Goal: Task Accomplishment & Management: Use online tool/utility

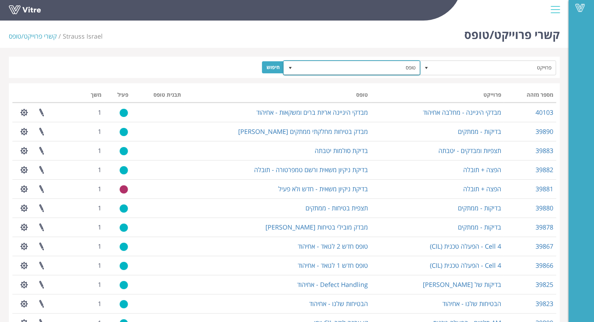
click at [383, 68] on span "טופס" at bounding box center [357, 67] width 123 height 13
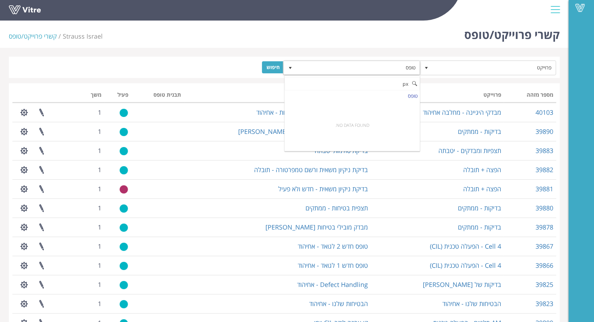
type input "p"
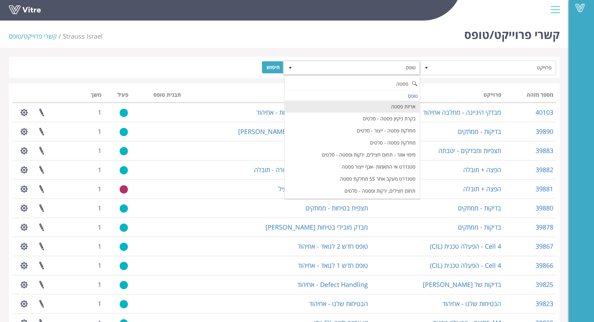
type input "פסטה"
click at [203, 51] on div "קשרי פרוייקט/טופס Strauss Israel קשרי פרוייקט/טופס פרוייקט טופס חיפוש מספר מזהה…" at bounding box center [284, 216] width 569 height 396
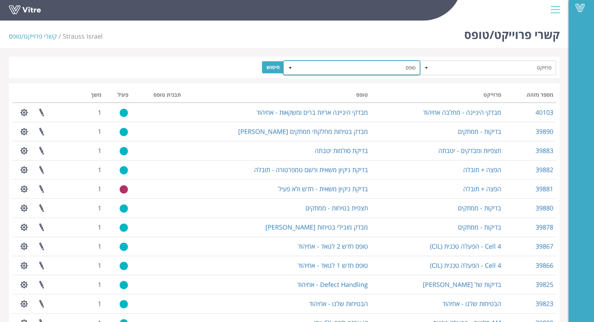
click at [387, 67] on span "טופס" at bounding box center [357, 67] width 123 height 13
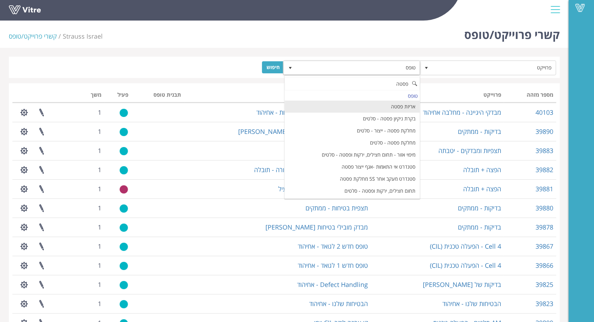
type input "פסטה"
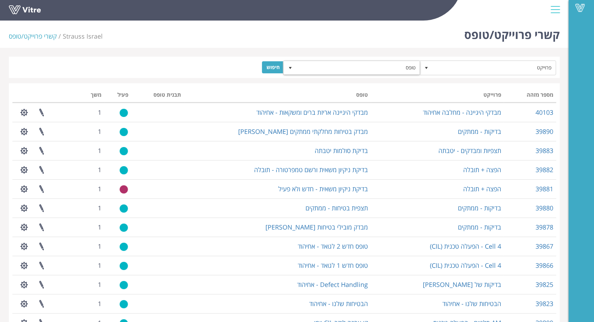
click at [207, 69] on form "פרוייקט טופס חיפוש" at bounding box center [284, 67] width 544 height 14
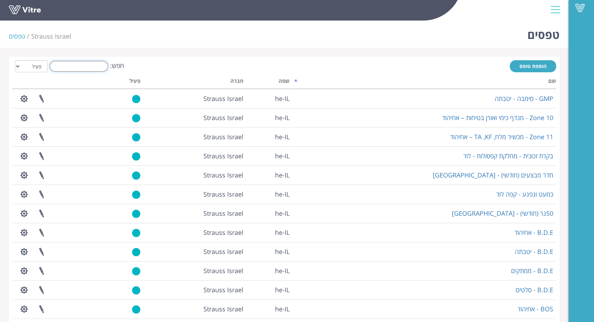
click at [76, 63] on input "חפש:" at bounding box center [79, 66] width 58 height 11
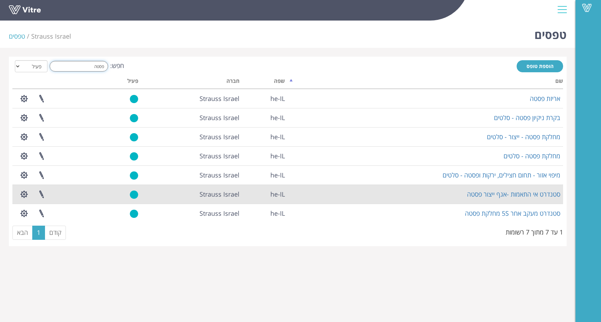
type input "פסטה"
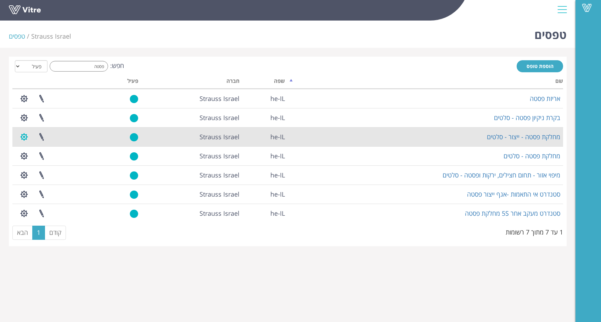
click at [26, 136] on button "button" at bounding box center [24, 137] width 18 height 19
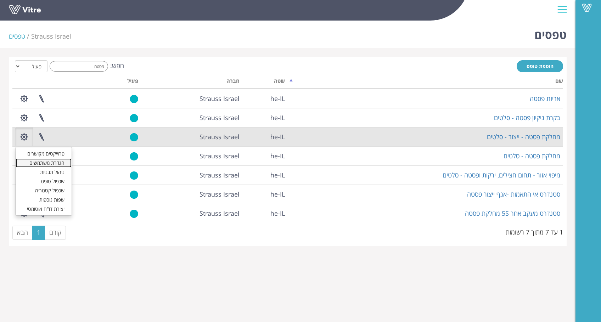
click at [39, 165] on link "הגדרת משתמשים" at bounding box center [44, 162] width 56 height 9
